Goal: Navigation & Orientation: Find specific page/section

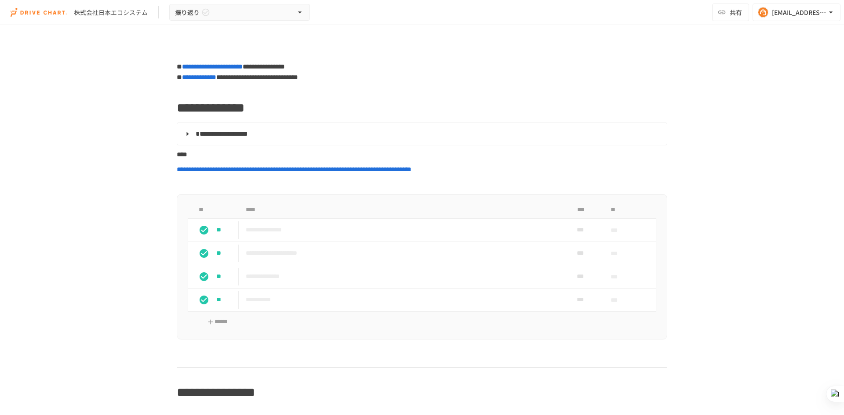
scroll to position [3844, 0]
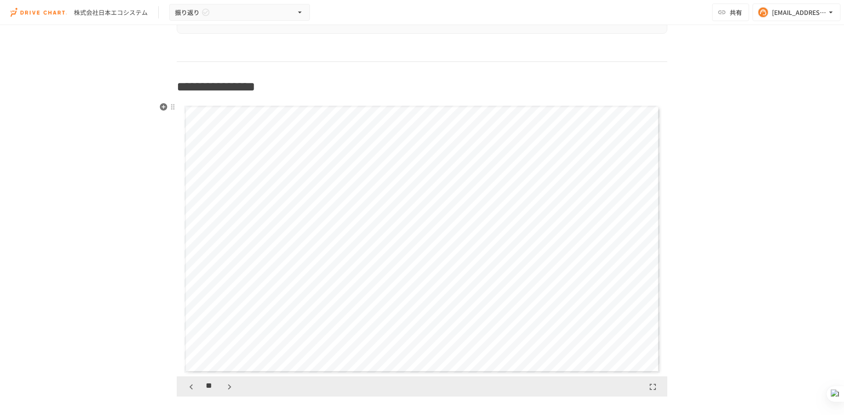
click at [191, 384] on icon "button" at bounding box center [191, 387] width 11 height 11
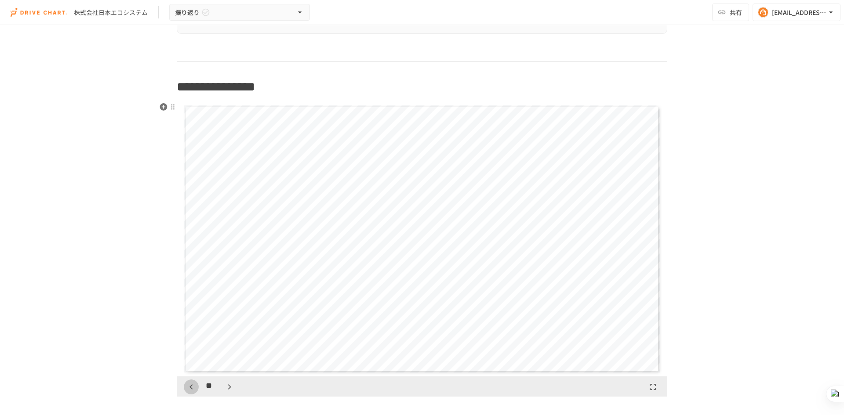
click at [191, 384] on icon "button" at bounding box center [191, 387] width 11 height 11
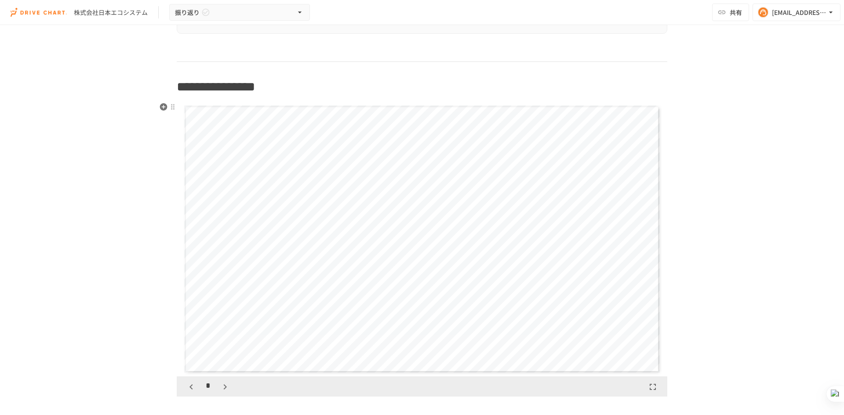
click at [191, 384] on icon "button" at bounding box center [191, 387] width 11 height 11
click at [217, 387] on button "button" at bounding box center [224, 387] width 15 height 15
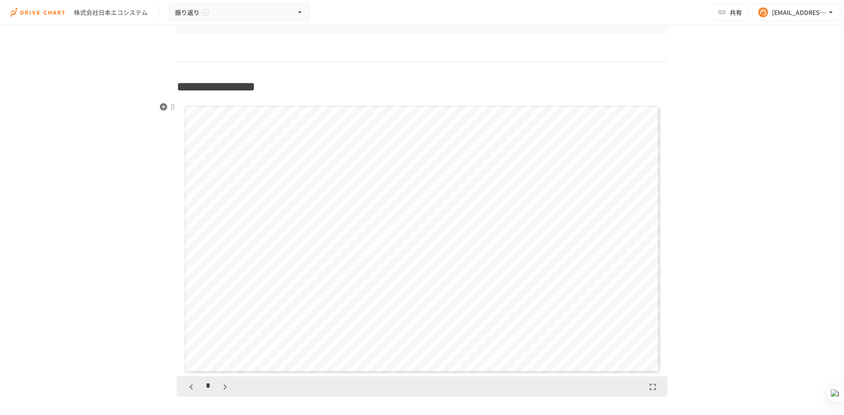
click at [217, 387] on button "button" at bounding box center [224, 387] width 15 height 15
click at [193, 387] on button "button" at bounding box center [191, 387] width 15 height 15
click at [224, 386] on icon "button" at bounding box center [225, 387] width 11 height 11
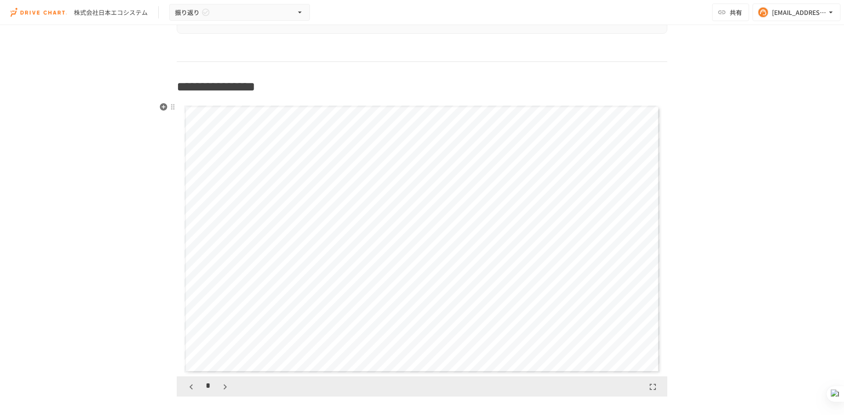
click at [224, 385] on icon "button" at bounding box center [225, 387] width 11 height 11
click at [224, 384] on icon "button" at bounding box center [229, 387] width 11 height 11
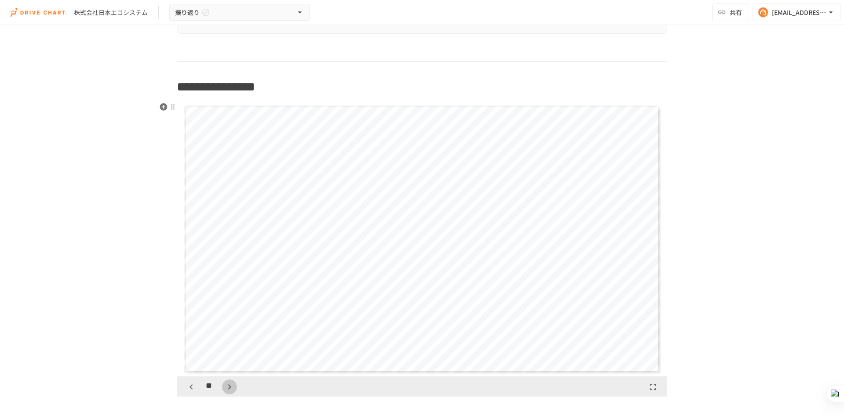
click at [224, 384] on icon "button" at bounding box center [229, 387] width 11 height 11
click at [224, 383] on icon "button" at bounding box center [229, 387] width 11 height 11
click at [224, 382] on icon "button" at bounding box center [229, 387] width 11 height 11
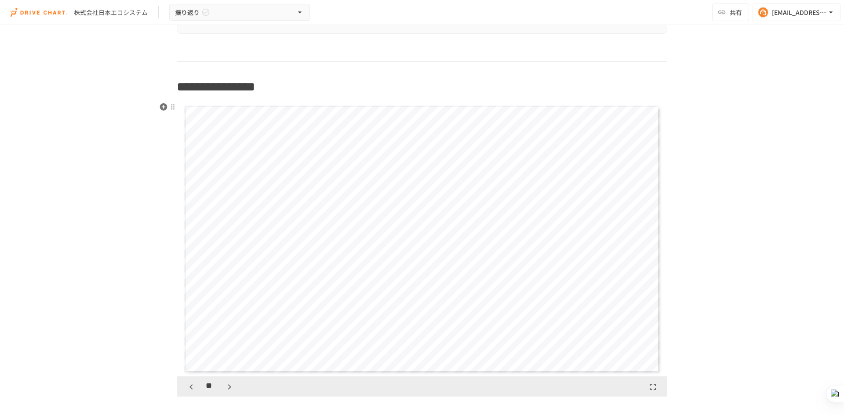
click at [221, 380] on div "**" at bounding box center [210, 387] width 53 height 15
click at [224, 384] on icon "button" at bounding box center [229, 387] width 11 height 11
click at [193, 387] on button "button" at bounding box center [191, 387] width 15 height 15
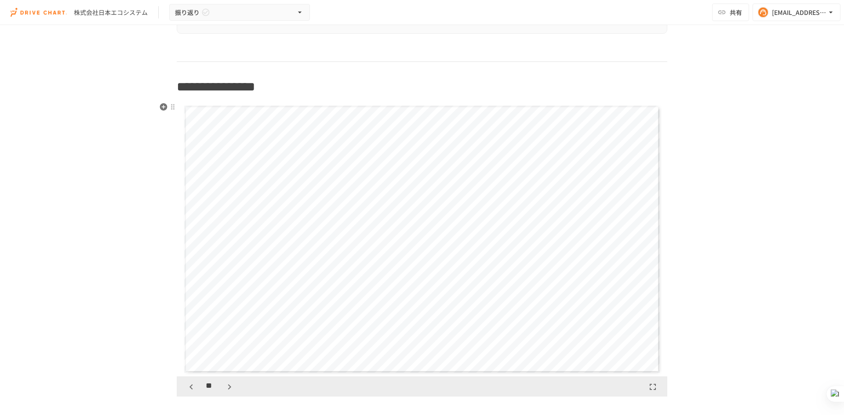
scroll to position [4118, 0]
click at [228, 389] on icon "button" at bounding box center [229, 387] width 11 height 11
click at [225, 386] on icon "button" at bounding box center [229, 387] width 11 height 11
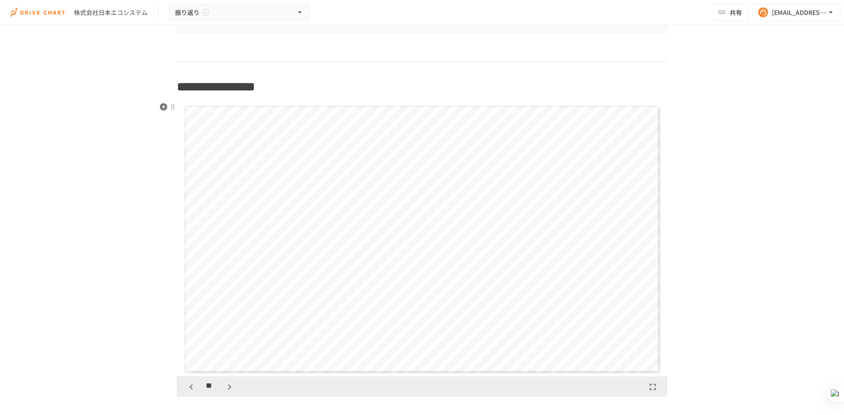
scroll to position [4942, 0]
click at [191, 388] on icon "button" at bounding box center [191, 387] width 11 height 11
click at [222, 388] on button "button" at bounding box center [229, 387] width 15 height 15
